Goal: Transaction & Acquisition: Obtain resource

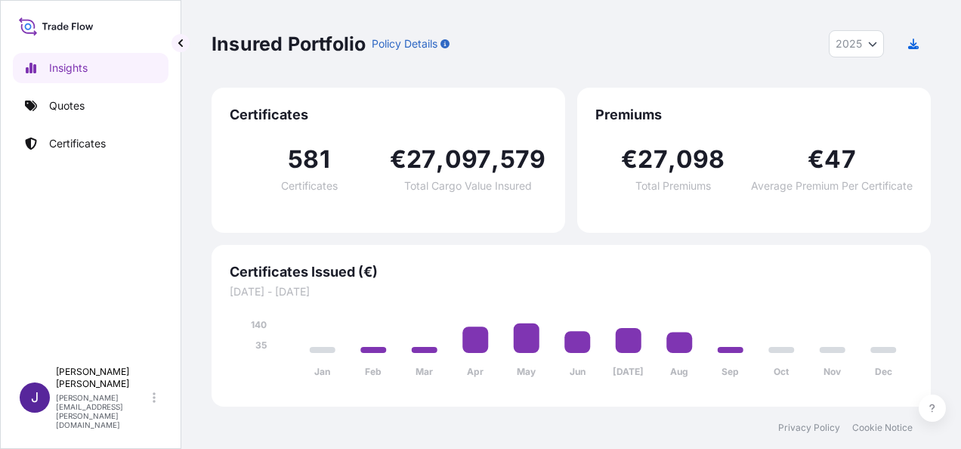
select select "2025"
click at [88, 145] on p "Certificates" at bounding box center [77, 143] width 57 height 15
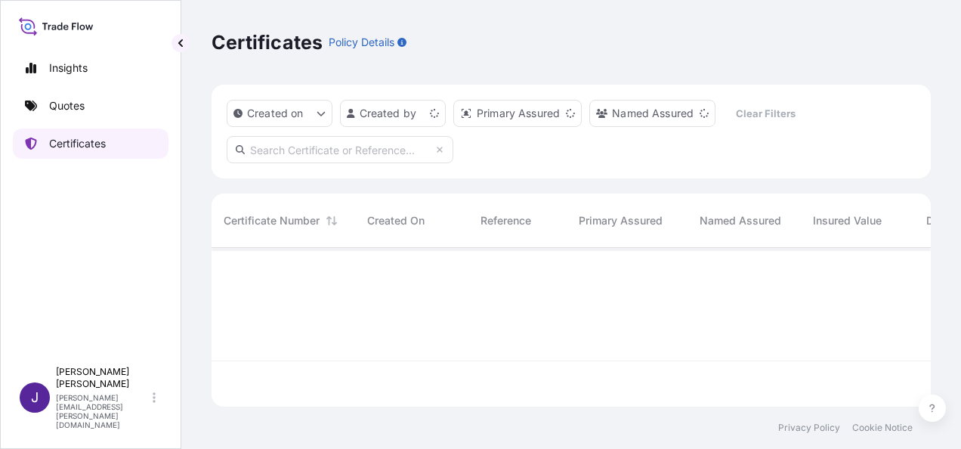
scroll to position [156, 707]
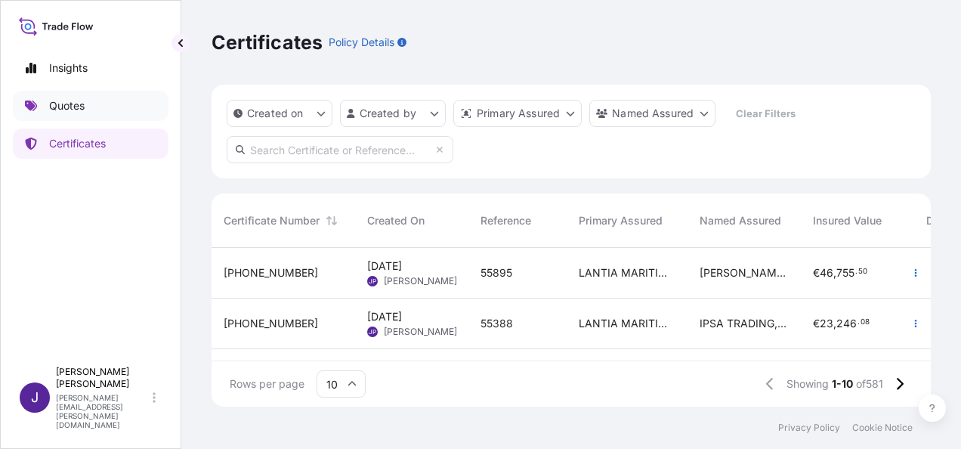
click at [101, 106] on link "Quotes" at bounding box center [91, 106] width 156 height 30
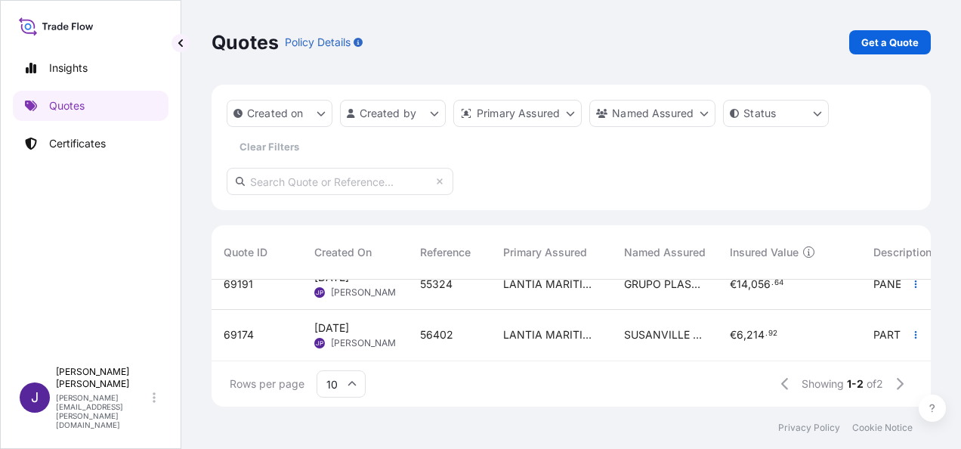
scroll to position [32, 0]
click at [496, 325] on div "LANTIA MARITIMA S.L." at bounding box center [551, 335] width 121 height 51
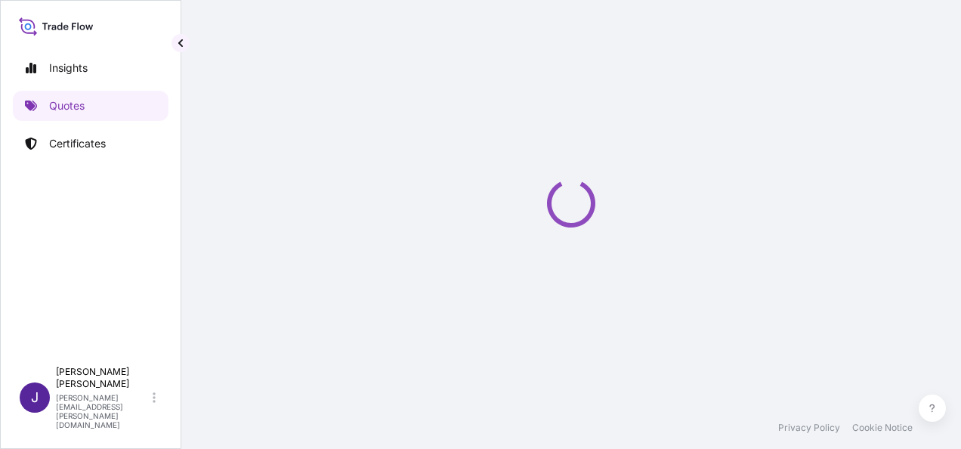
select select "Air"
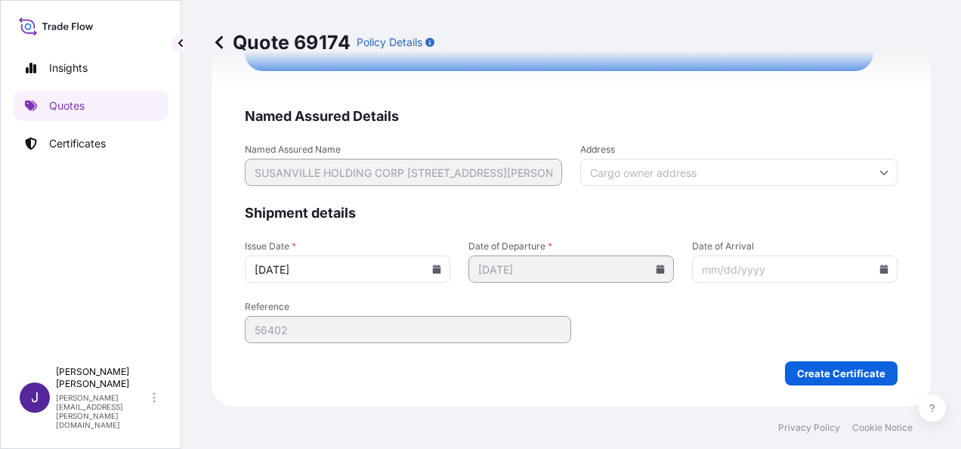
scroll to position [2871, 0]
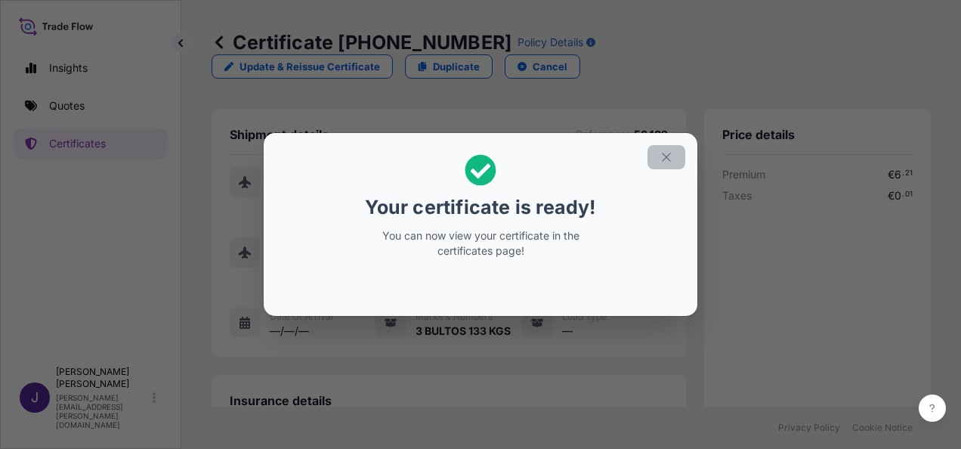
click at [660, 156] on icon "button" at bounding box center [667, 157] width 14 height 14
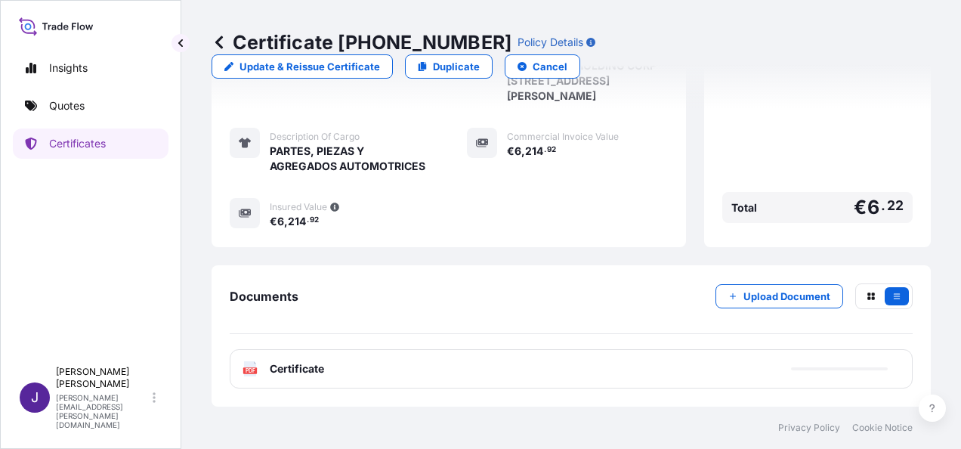
scroll to position [409, 0]
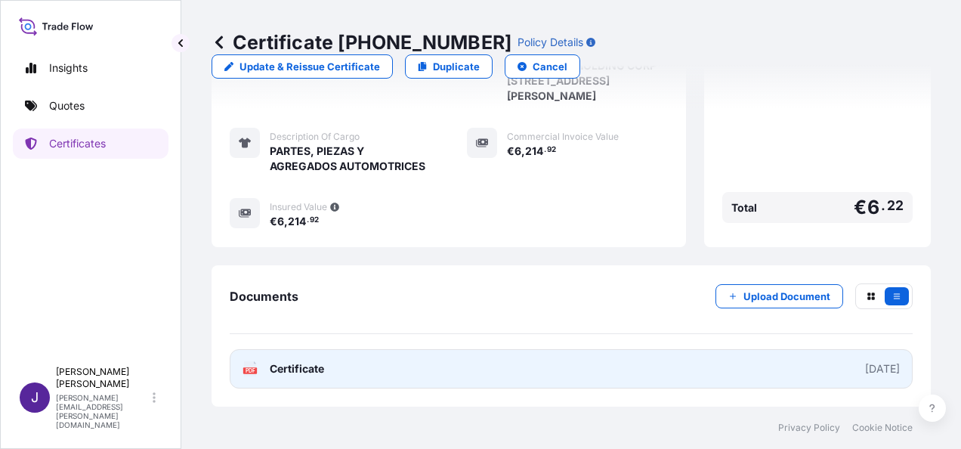
click at [493, 366] on link "PDF Certificate [DATE]" at bounding box center [571, 368] width 683 height 39
